Goal: Information Seeking & Learning: Learn about a topic

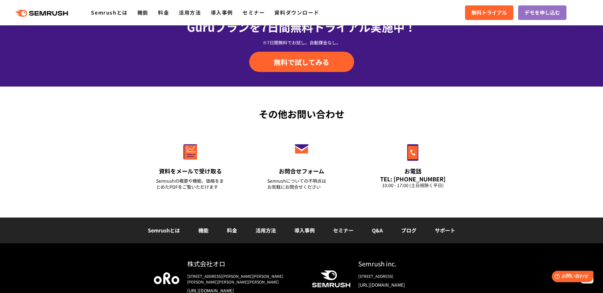
scroll to position [2219, 0]
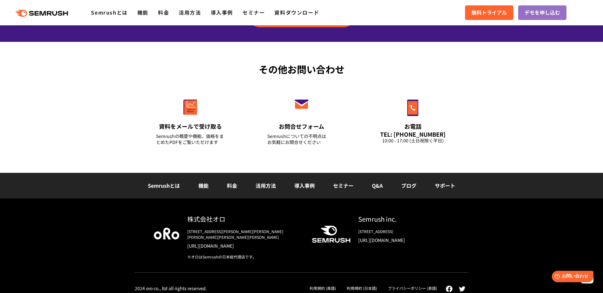
click at [296, 189] on link "導入事例" at bounding box center [304, 186] width 20 height 8
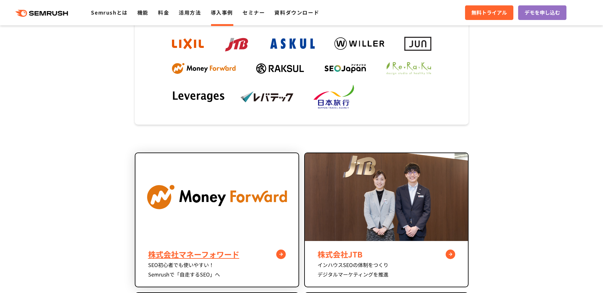
scroll to position [159, 0]
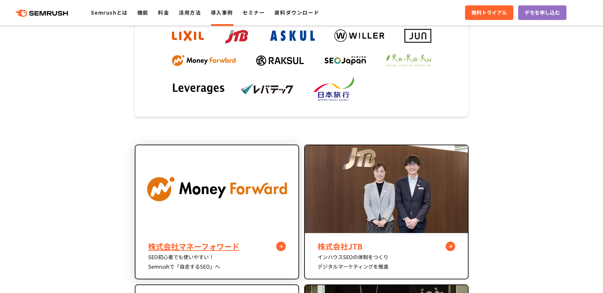
click at [182, 245] on div "株式会社マネーフォワード" at bounding box center [217, 246] width 138 height 11
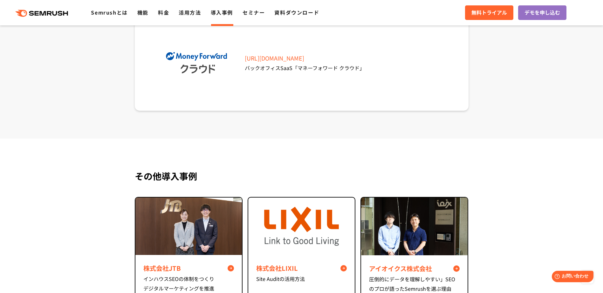
scroll to position [2509, 0]
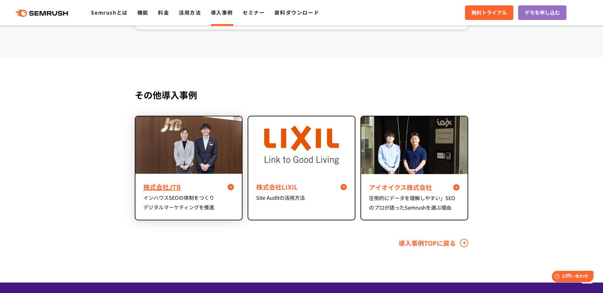
click at [172, 196] on div "株式会社JTB インハウスSEOの体制をつくり デジタルマーケティングを推進" at bounding box center [188, 197] width 106 height 46
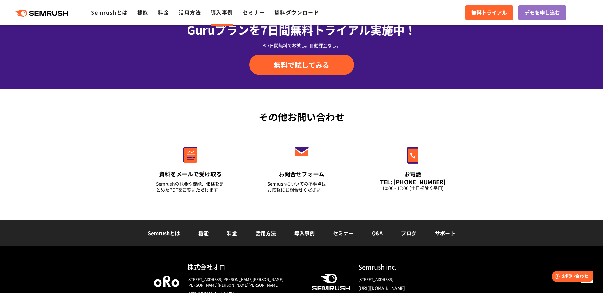
scroll to position [3197, 0]
